Goal: Task Accomplishment & Management: Complete application form

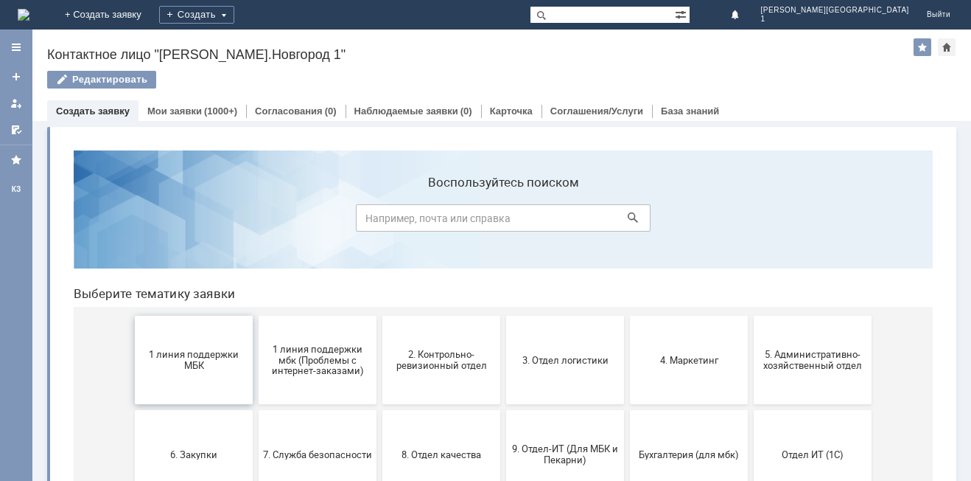
click at [182, 357] on span "1 линия поддержки МБК" at bounding box center [193, 360] width 109 height 22
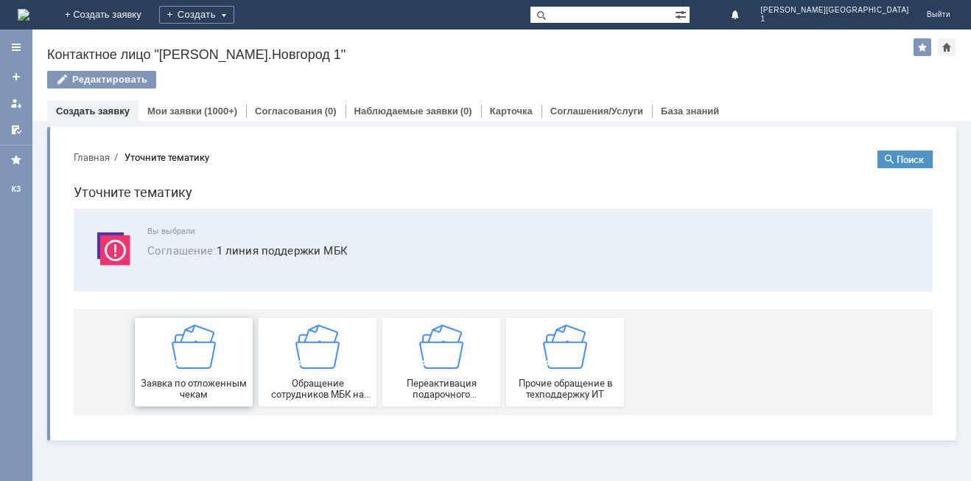
click at [202, 362] on img at bounding box center [194, 346] width 44 height 44
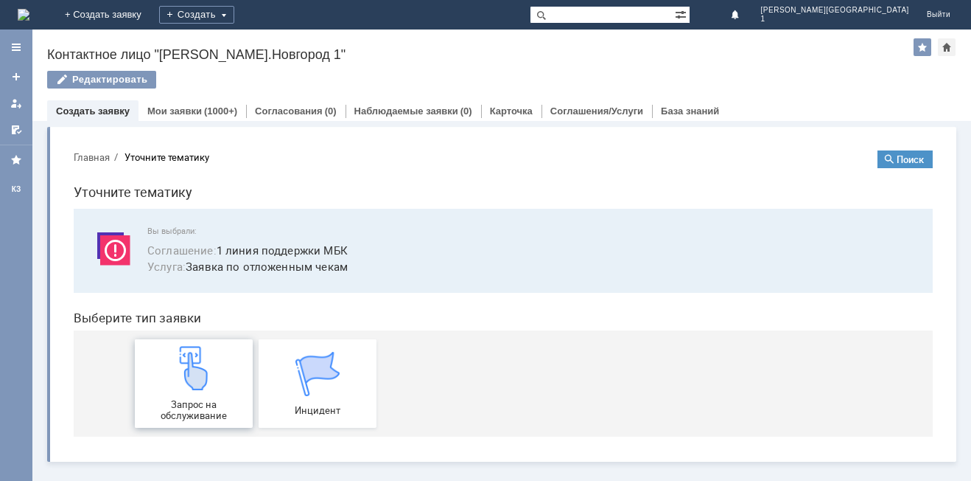
click at [188, 395] on div "Запрос на обслуживание" at bounding box center [193, 383] width 109 height 75
click at [177, 108] on link "Мои заявки" at bounding box center [174, 110] width 55 height 11
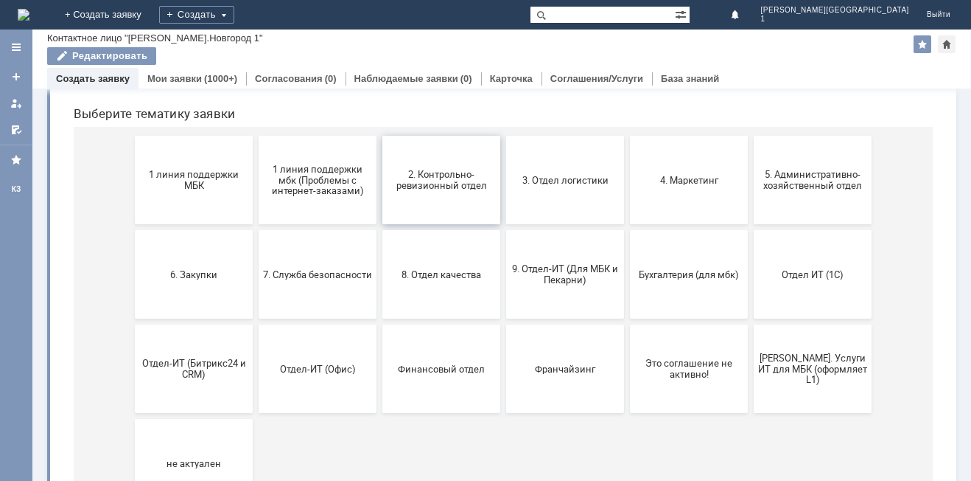
click at [436, 195] on button "2. Контрольно-ревизионный отдел" at bounding box center [442, 180] width 118 height 88
click at [695, 208] on button "4. Маркетинг" at bounding box center [689, 180] width 118 height 88
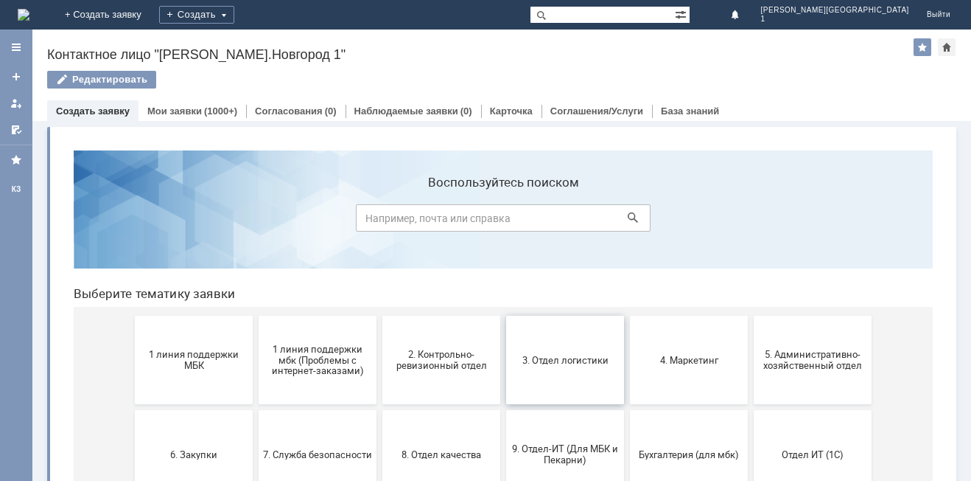
click at [582, 372] on button "3. Отдел логистики" at bounding box center [565, 359] width 118 height 88
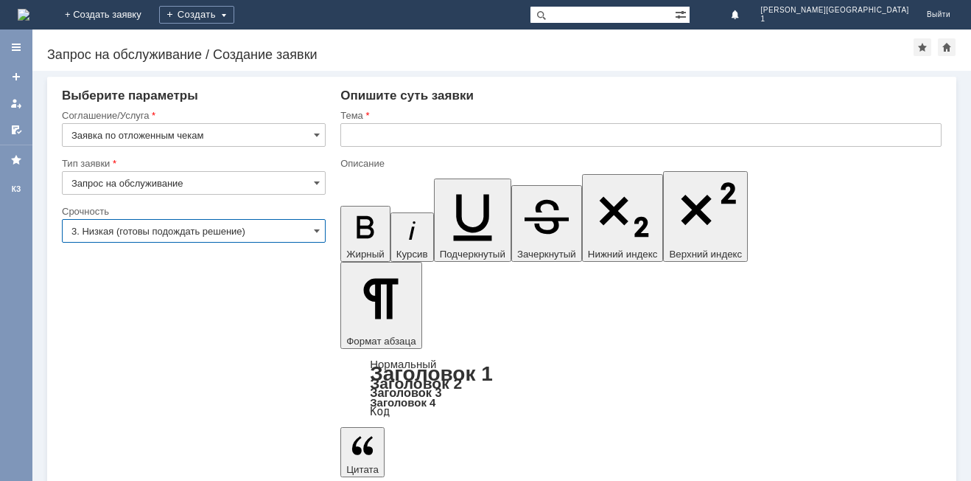
click at [144, 239] on input "3. Низкая (готовы подождать решение)" at bounding box center [194, 231] width 264 height 24
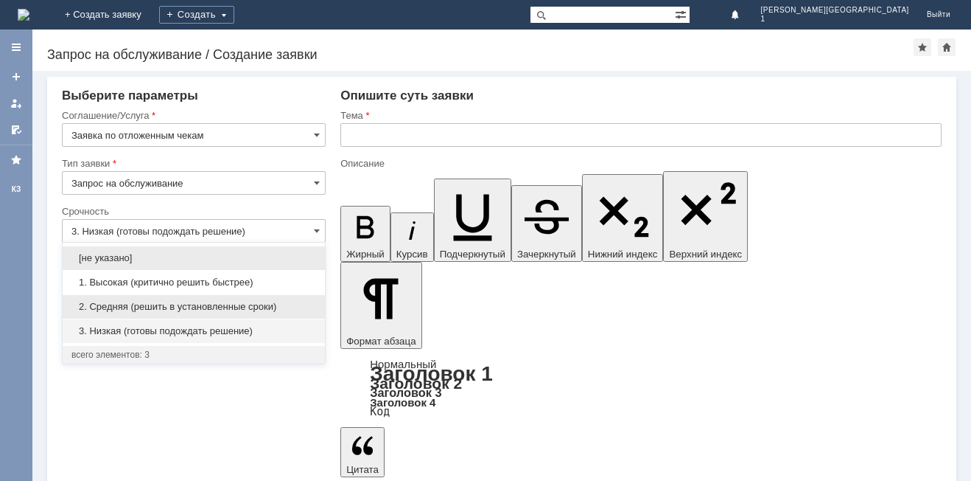
click at [108, 306] on span "2. Средняя (решить в установленные сроки)" at bounding box center [193, 307] width 245 height 12
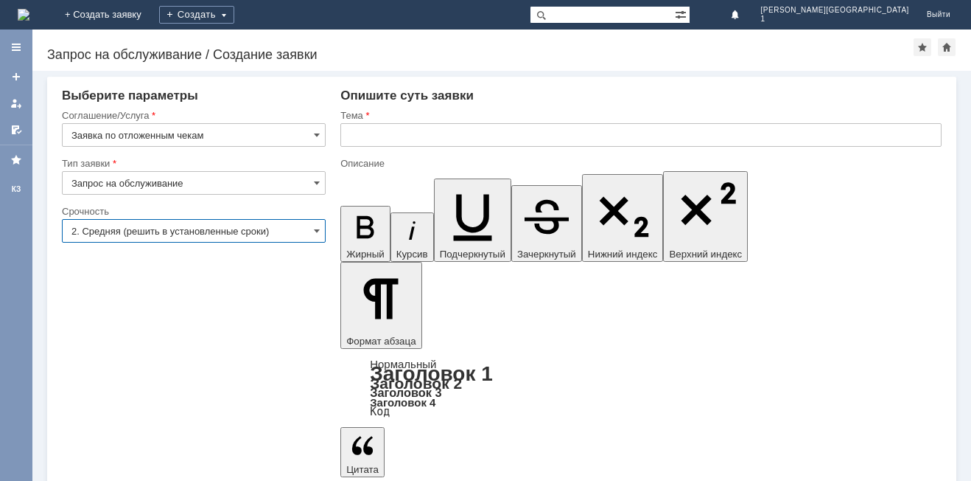
type input "2. Средняя (решить в установленные сроки)"
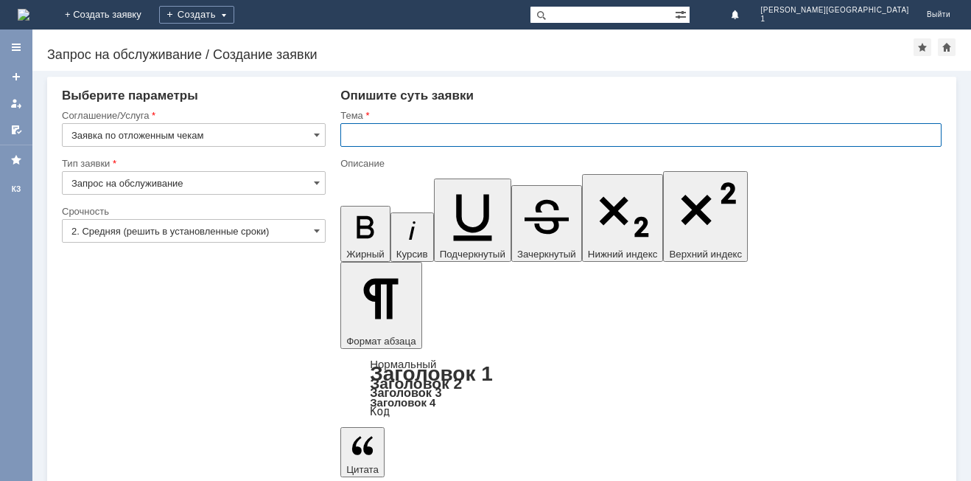
click at [367, 136] on input "text" at bounding box center [641, 135] width 601 height 24
click at [394, 138] on input "ОТЛОЖЕНННЫЙ ЧЕК" at bounding box center [641, 135] width 601 height 24
type input "ОТЛОЖЕННЫЙ ЧЕК"
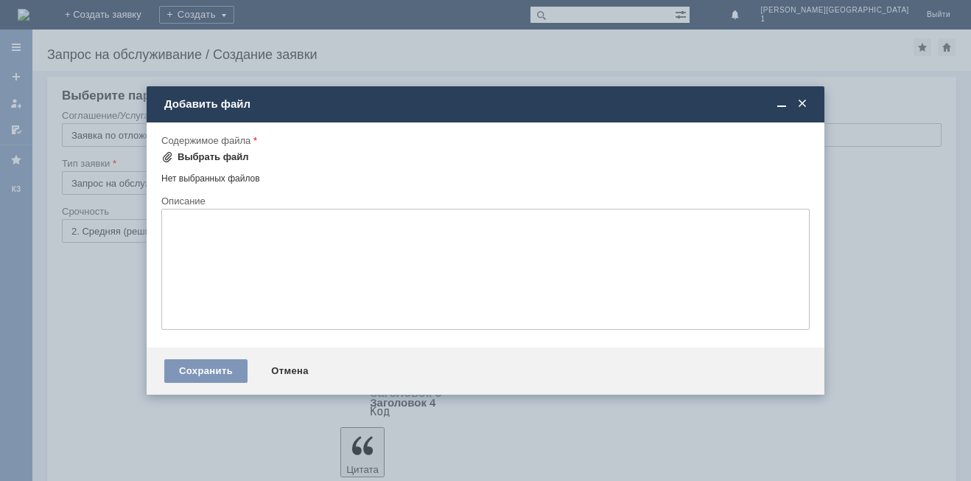
click at [228, 157] on div "Выбрать файл" at bounding box center [213, 157] width 71 height 12
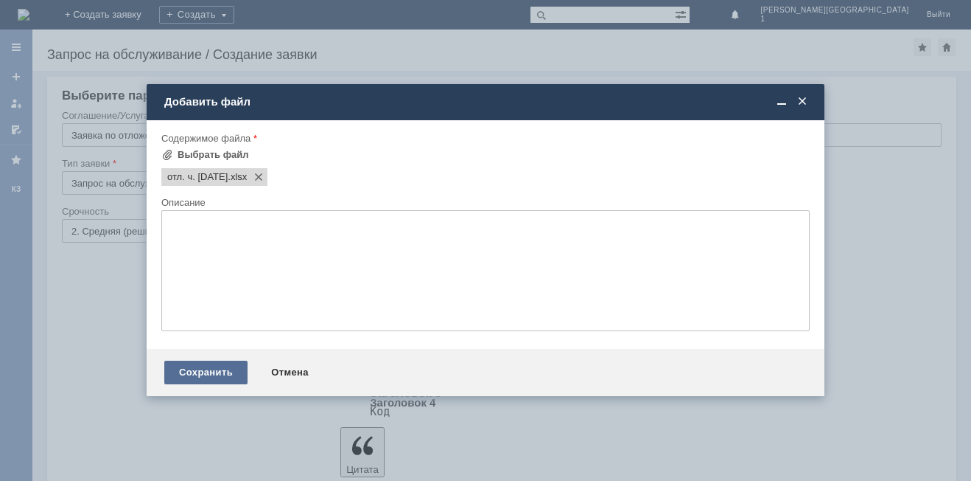
click at [221, 368] on div "Сохранить" at bounding box center [205, 372] width 83 height 24
